Goal: Check status: Check status

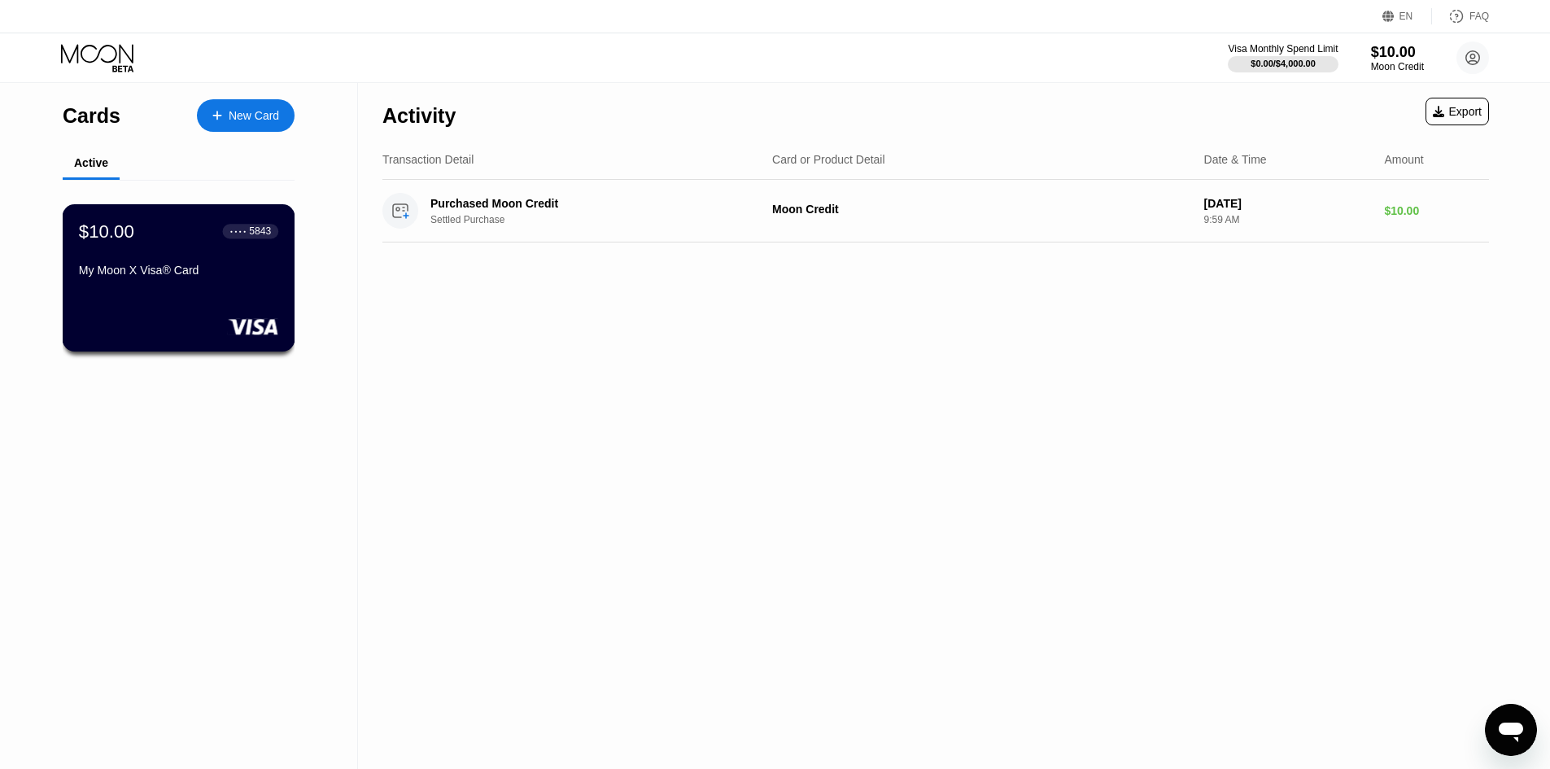
click at [117, 264] on div "$10.00 ● ● ● ● 5843 My Moon X Visa® Card" at bounding box center [178, 252] width 199 height 63
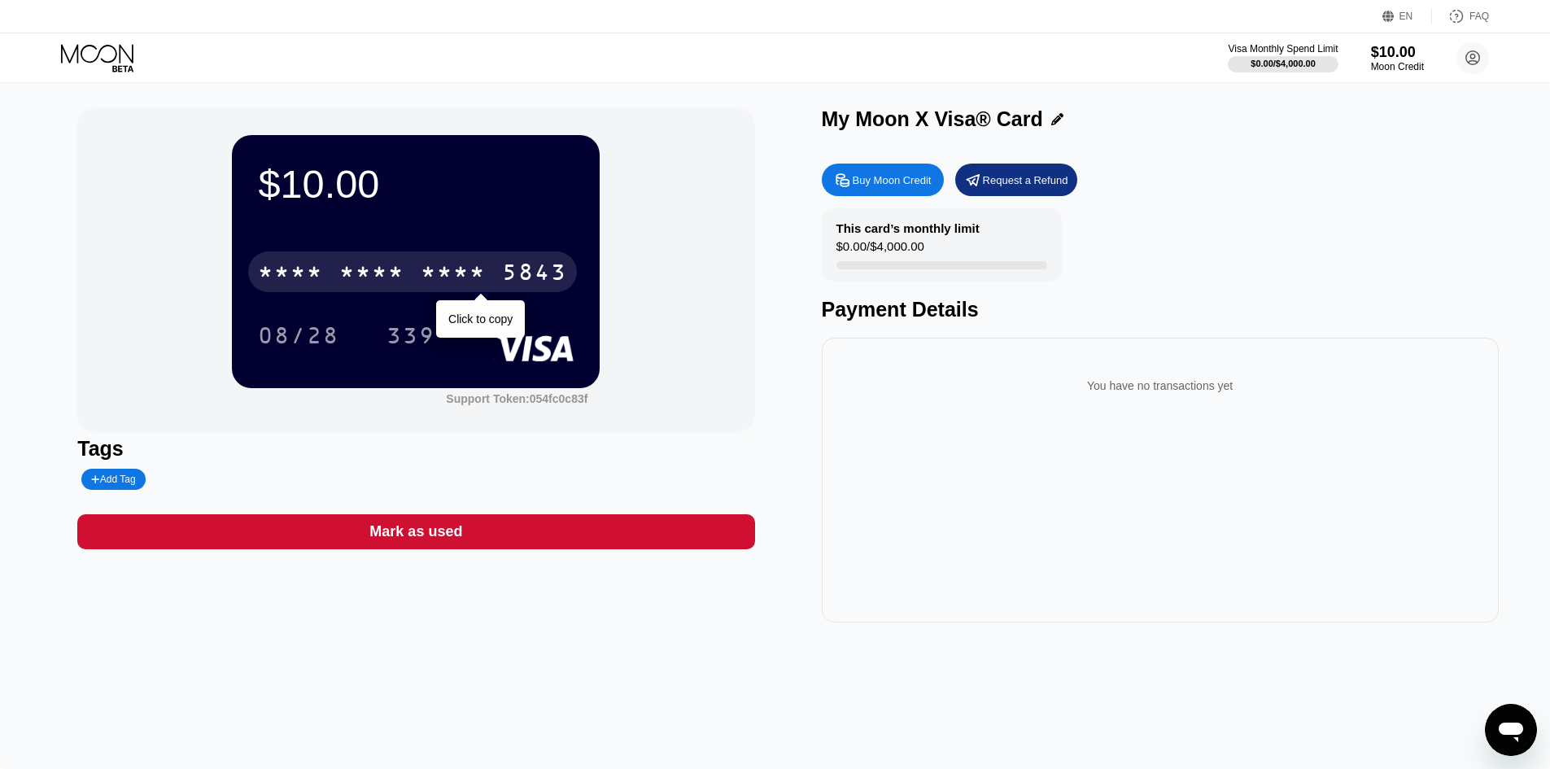
click at [450, 270] on div "* * * *" at bounding box center [453, 274] width 65 height 26
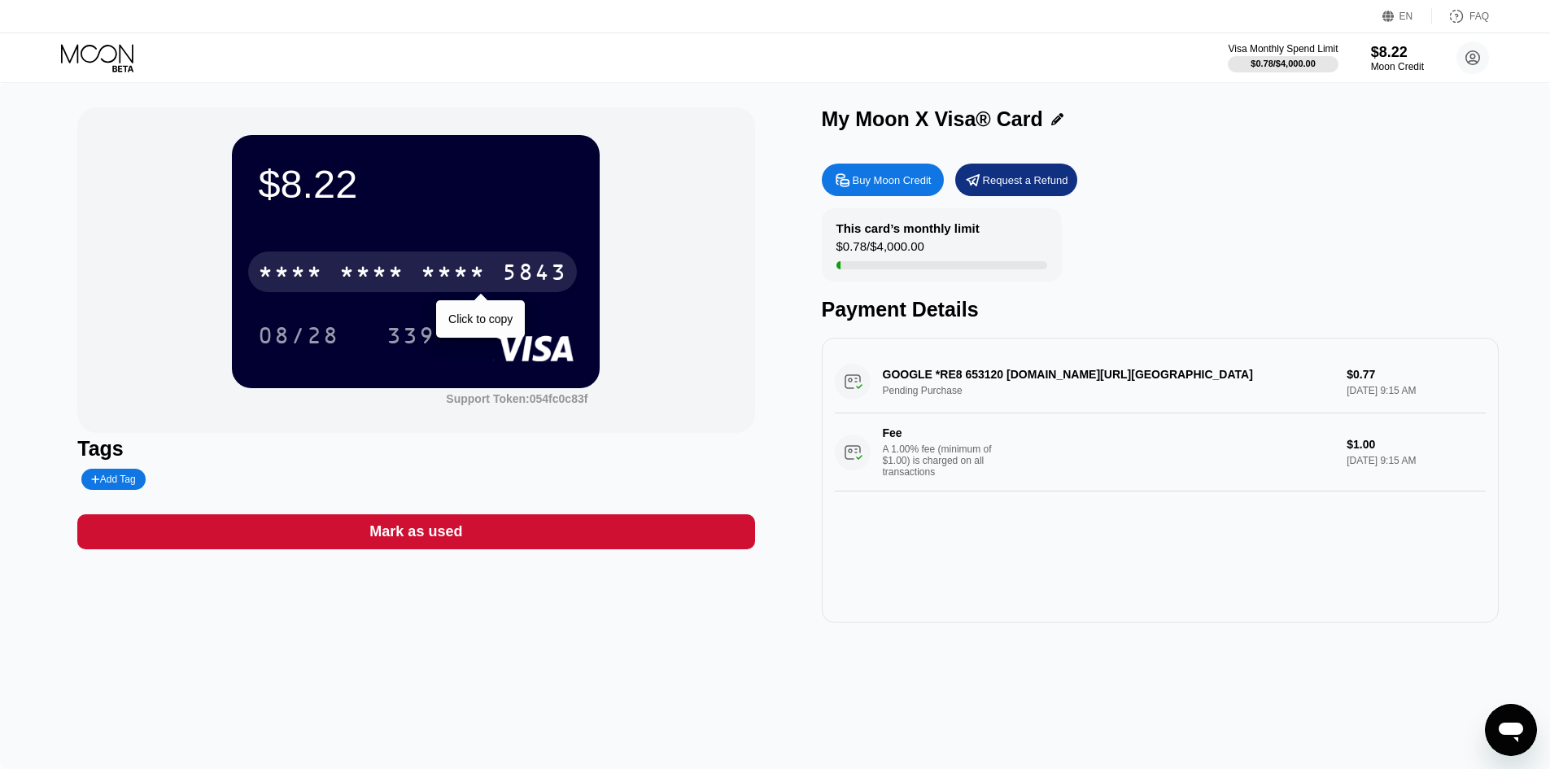
drag, startPoint x: 422, startPoint y: 279, endPoint x: 450, endPoint y: 301, distance: 36.0
click at [422, 278] on div "* * * *" at bounding box center [453, 274] width 65 height 26
